Goal: Transaction & Acquisition: Book appointment/travel/reservation

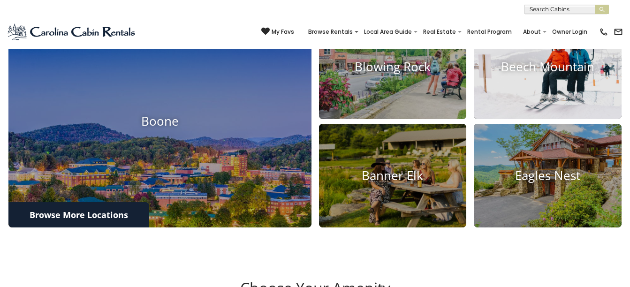
scroll to position [281, 0]
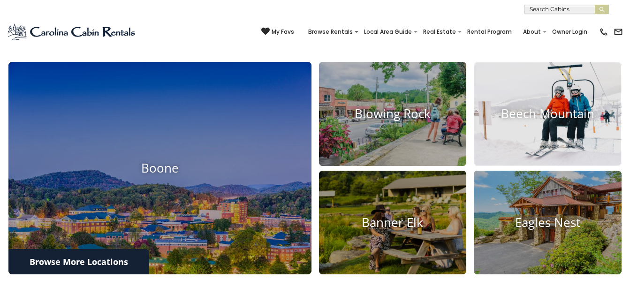
click at [521, 97] on img at bounding box center [548, 114] width 162 height 114
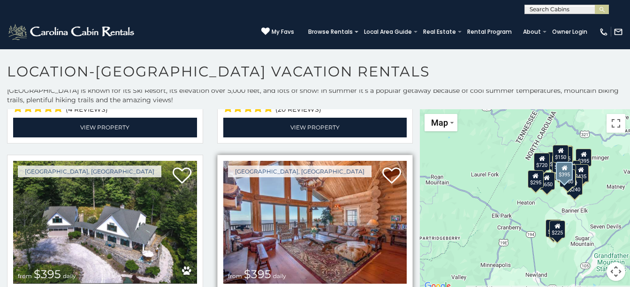
scroll to position [281, 0]
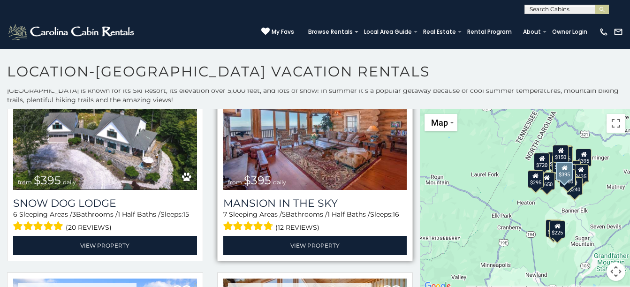
click at [289, 159] on img at bounding box center [315, 128] width 184 height 123
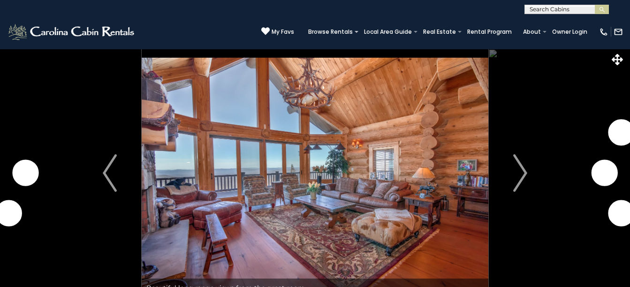
click at [507, 178] on button "Next" at bounding box center [520, 173] width 64 height 249
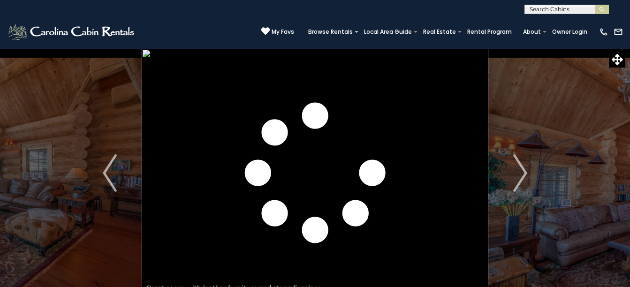
click at [507, 178] on button "Next" at bounding box center [520, 173] width 64 height 249
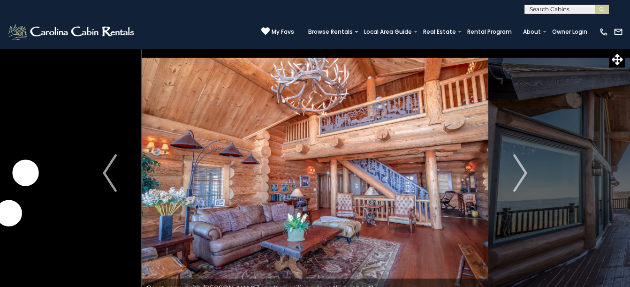
click at [507, 178] on button "Next" at bounding box center [520, 173] width 64 height 249
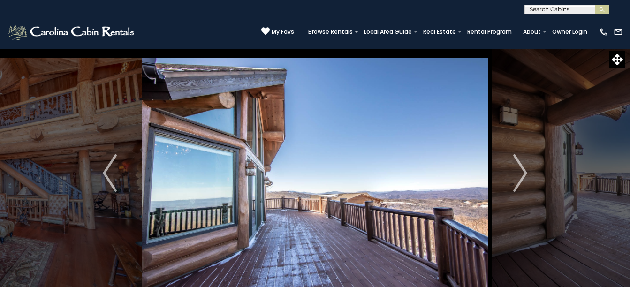
click at [507, 178] on button "Next" at bounding box center [520, 173] width 64 height 249
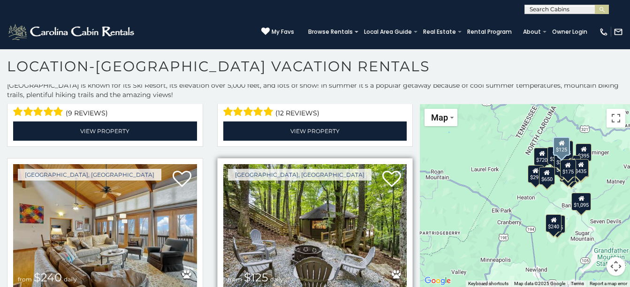
scroll to position [2861, 0]
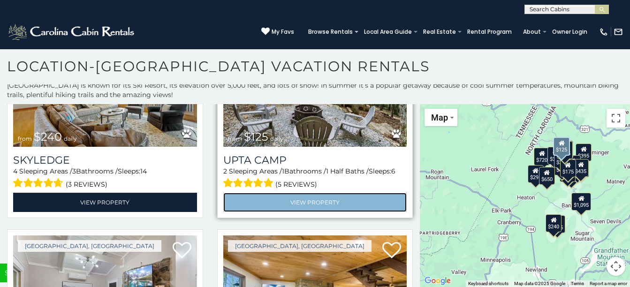
click at [288, 193] on link "View Property" at bounding box center [315, 202] width 184 height 19
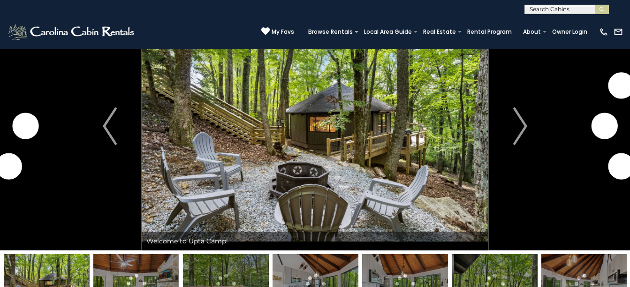
scroll to position [94, 0]
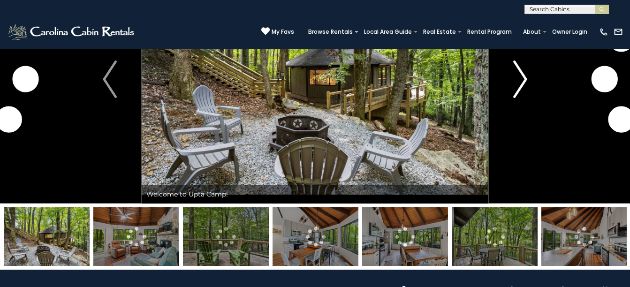
click at [521, 90] on img "Next" at bounding box center [520, 79] width 14 height 38
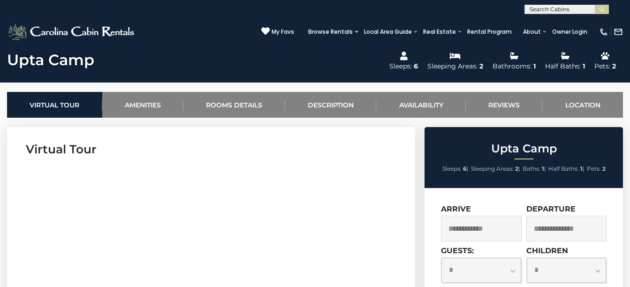
scroll to position [234, 0]
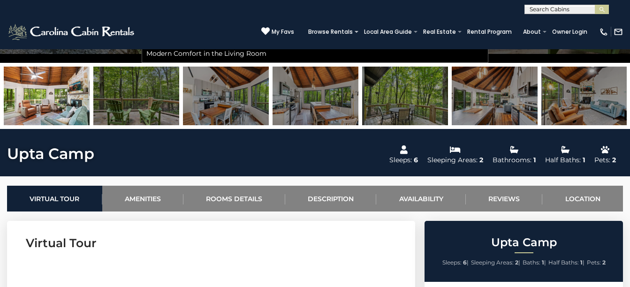
click at [289, 104] on img at bounding box center [315, 96] width 86 height 59
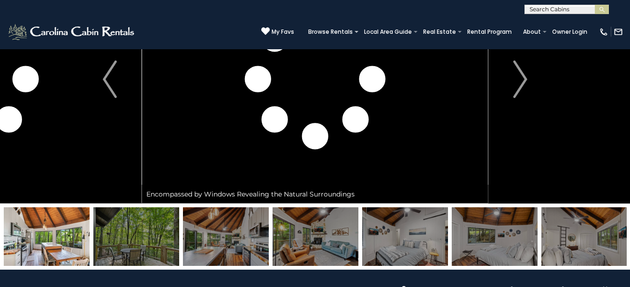
scroll to position [0, 0]
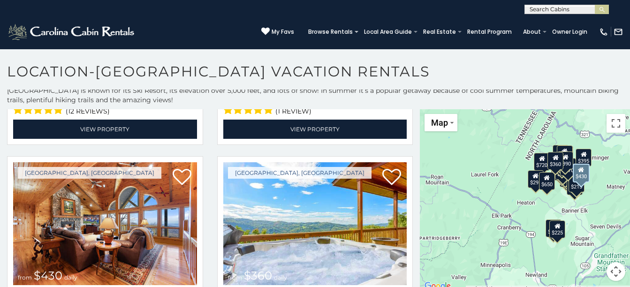
scroll to position [703, 0]
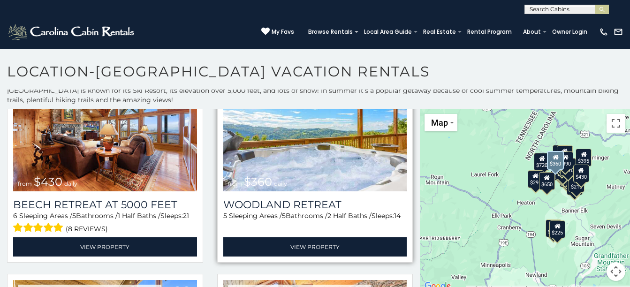
click at [326, 162] on img at bounding box center [315, 129] width 184 height 123
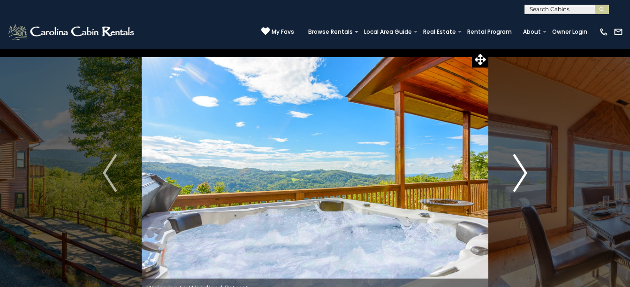
click at [516, 171] on img "Next" at bounding box center [520, 173] width 14 height 38
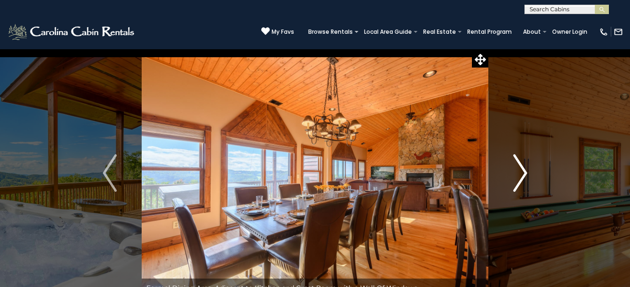
click at [516, 171] on img "Next" at bounding box center [520, 173] width 14 height 38
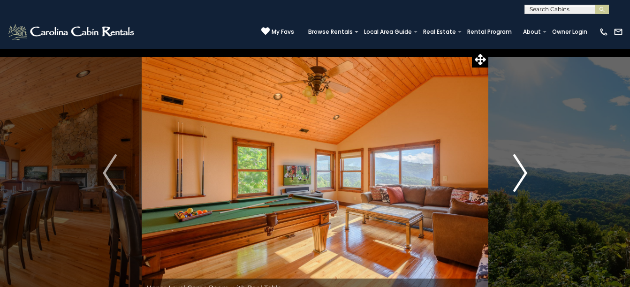
click at [516, 171] on img "Next" at bounding box center [520, 173] width 14 height 38
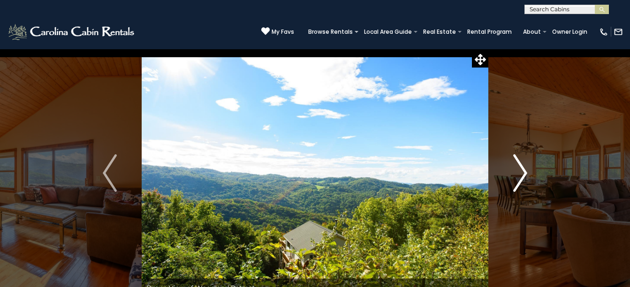
click at [516, 171] on img "Next" at bounding box center [520, 173] width 14 height 38
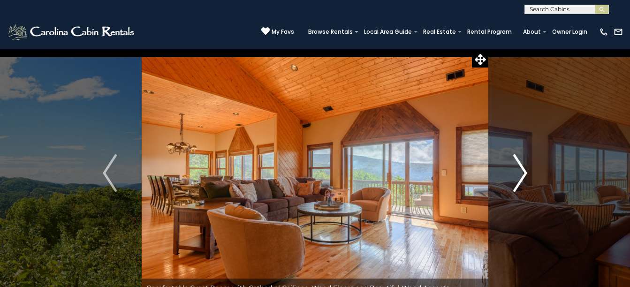
click at [516, 171] on img "Next" at bounding box center [520, 173] width 14 height 38
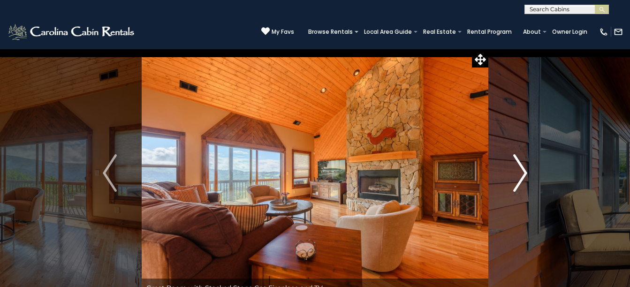
click at [516, 171] on img "Next" at bounding box center [520, 173] width 14 height 38
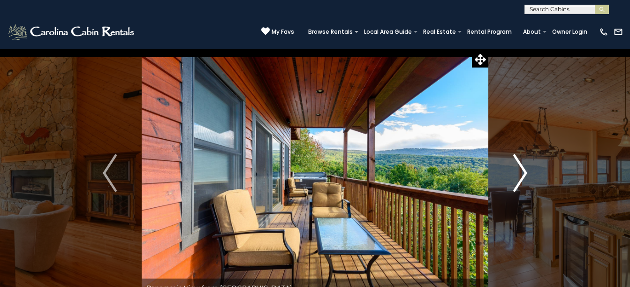
click at [516, 171] on img "Next" at bounding box center [520, 173] width 14 height 38
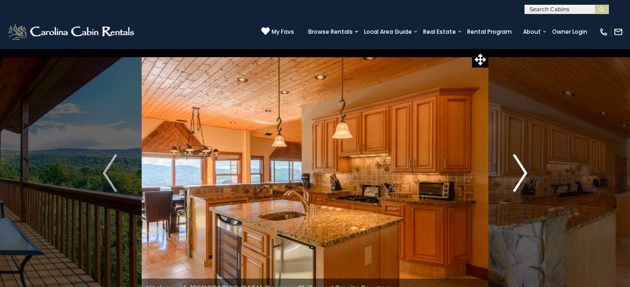
click at [516, 171] on img "Next" at bounding box center [520, 173] width 14 height 38
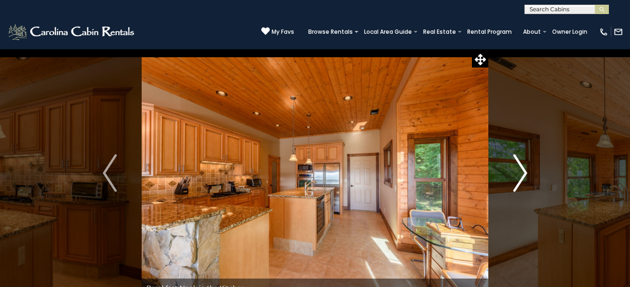
click at [516, 171] on img "Next" at bounding box center [520, 173] width 14 height 38
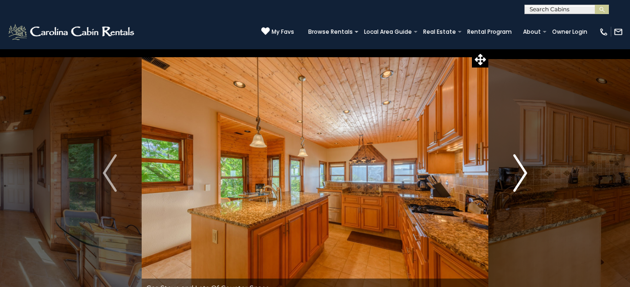
click at [516, 171] on img "Next" at bounding box center [520, 173] width 14 height 38
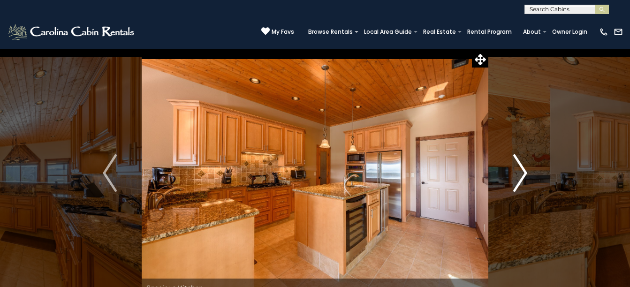
click at [516, 171] on img "Next" at bounding box center [520, 173] width 14 height 38
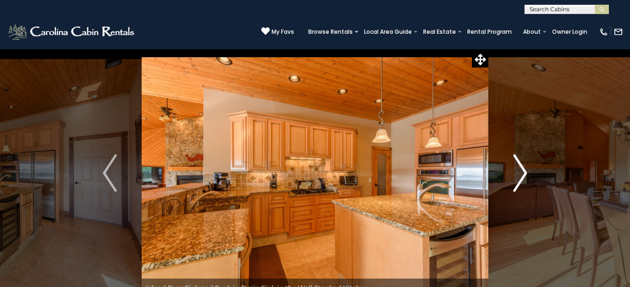
click at [516, 171] on img "Next" at bounding box center [520, 173] width 14 height 38
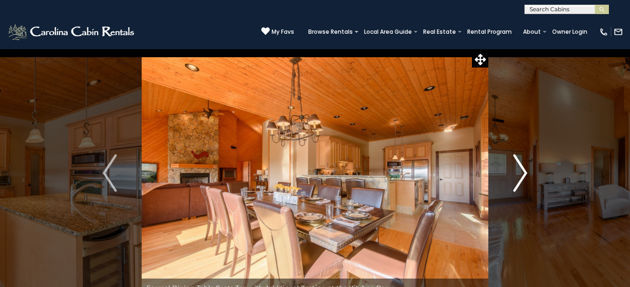
click at [516, 171] on img "Next" at bounding box center [520, 173] width 14 height 38
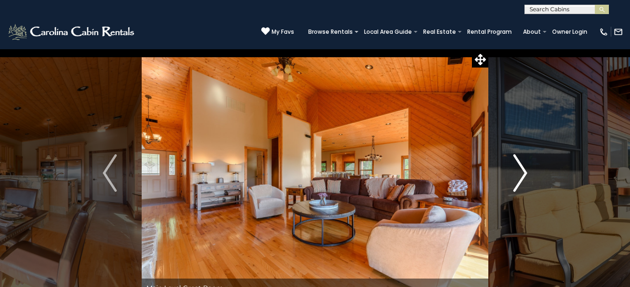
click at [514, 184] on img "Next" at bounding box center [520, 173] width 14 height 38
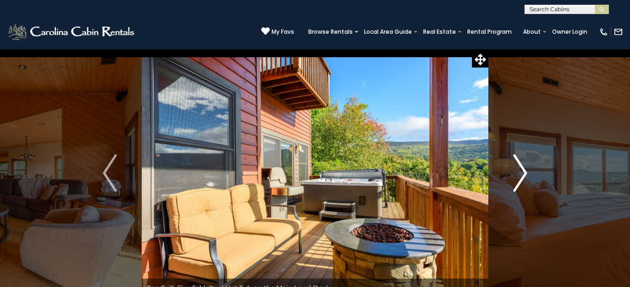
click at [505, 167] on button "Next" at bounding box center [520, 173] width 64 height 249
